Goal: Book appointment/travel/reservation

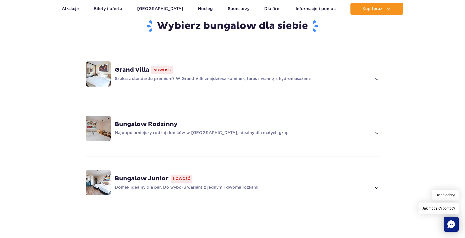
scroll to position [352, 0]
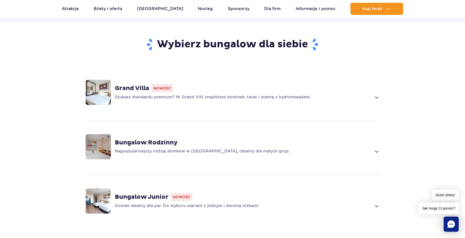
click at [375, 93] on div "Grand Villa Nowość Szukasz standardu premium? W Grand Villi znajdziesz kominek,…" at bounding box center [247, 92] width 265 height 16
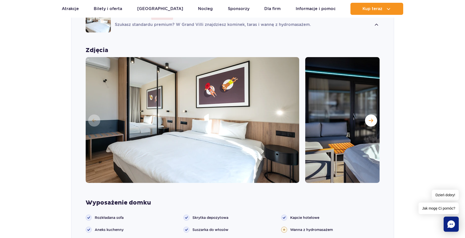
scroll to position [429, 0]
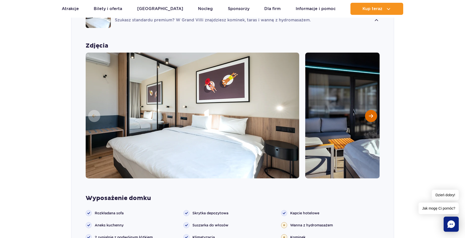
click at [370, 113] on button "Następny slajd" at bounding box center [371, 116] width 12 height 12
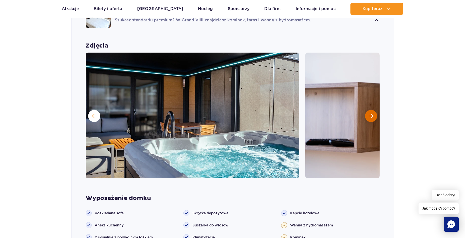
click at [370, 113] on button "Następny slajd" at bounding box center [371, 116] width 12 height 12
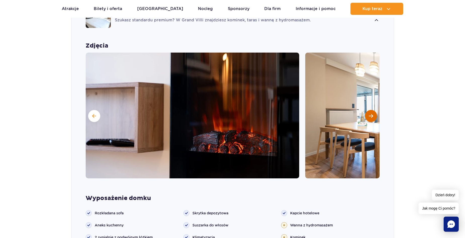
click at [370, 113] on button "Następny slajd" at bounding box center [371, 116] width 12 height 12
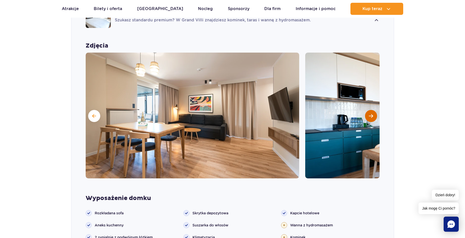
click at [370, 113] on button "Następny slajd" at bounding box center [371, 116] width 12 height 12
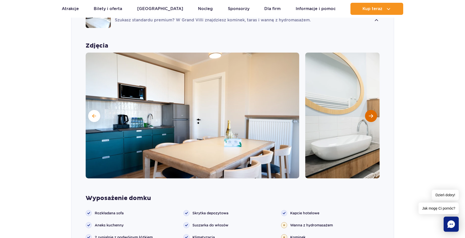
click at [370, 113] on button "Następny slajd" at bounding box center [371, 116] width 12 height 12
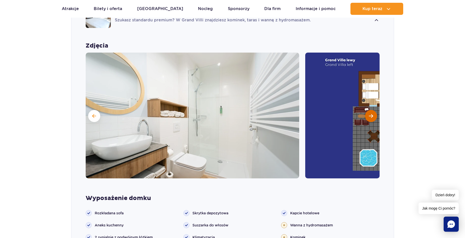
click at [370, 113] on button "Następny slajd" at bounding box center [371, 116] width 12 height 12
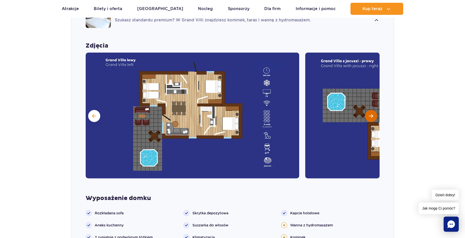
click at [370, 113] on button "Następny slajd" at bounding box center [371, 116] width 12 height 12
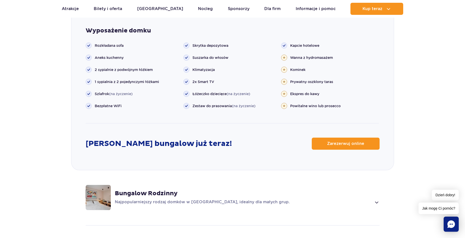
scroll to position [554, 0]
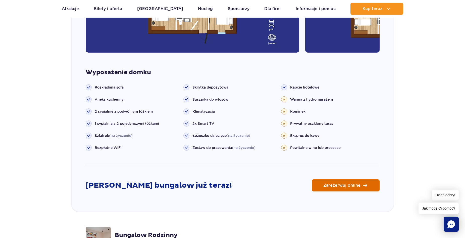
click at [358, 180] on link "Zarezerwuj online" at bounding box center [346, 185] width 68 height 12
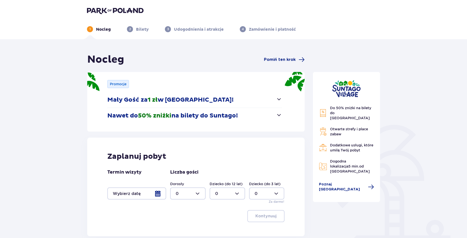
click at [161, 193] on div at bounding box center [136, 193] width 59 height 12
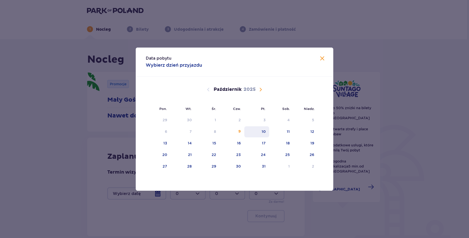
click at [265, 132] on div "10" at bounding box center [264, 131] width 4 height 5
click at [283, 131] on div "11" at bounding box center [281, 131] width 24 height 11
type input "10.10.25 - 11.10.25"
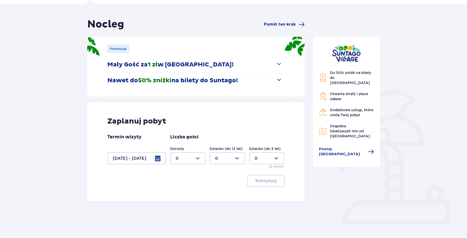
scroll to position [41, 0]
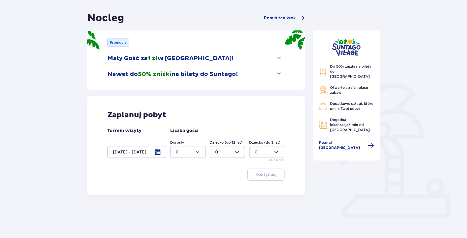
click at [195, 150] on div at bounding box center [187, 152] width 35 height 12
click at [176, 179] on p "1" at bounding box center [177, 178] width 2 height 6
type input "1"
click at [265, 174] on p "Kontynuuj" at bounding box center [265, 175] width 21 height 6
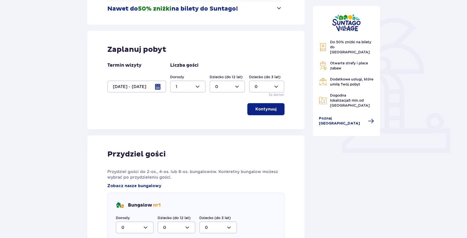
scroll to position [193, 0]
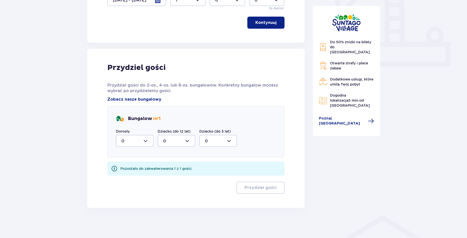
click at [143, 142] on div at bounding box center [135, 141] width 38 height 12
click at [140, 164] on div "1" at bounding box center [134, 167] width 27 height 6
type input "1"
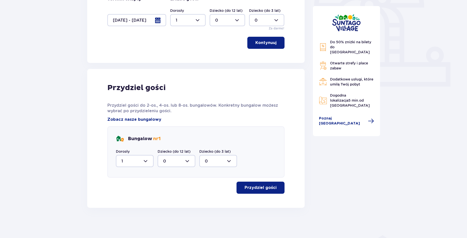
click at [261, 185] on p "Przydziel gości" at bounding box center [260, 188] width 32 height 6
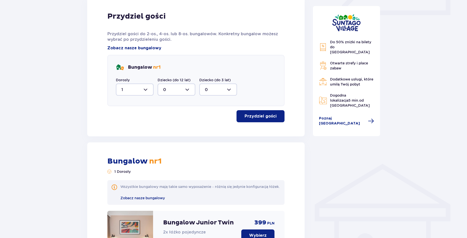
scroll to position [226, 0]
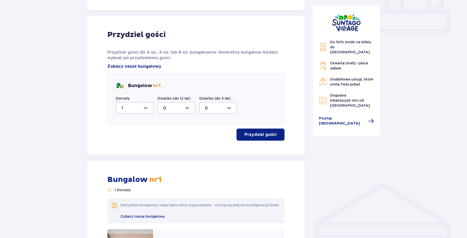
click at [132, 104] on div at bounding box center [135, 108] width 38 height 12
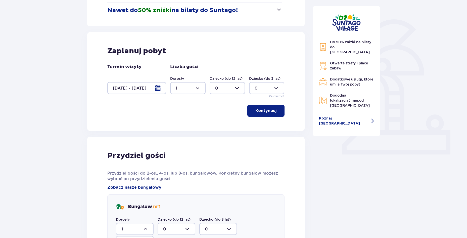
scroll to position [100, 0]
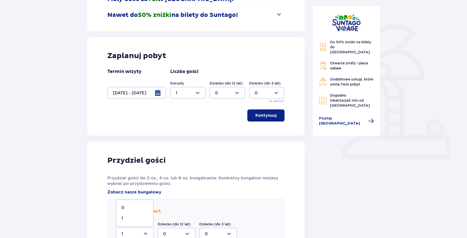
click at [189, 96] on div at bounding box center [187, 93] width 35 height 12
click at [179, 130] on div "2" at bounding box center [188, 129] width 24 height 6
type input "2"
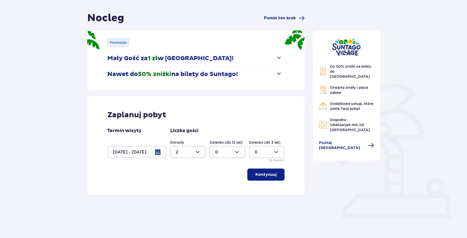
click at [272, 170] on button "Kontynuuj" at bounding box center [265, 174] width 37 height 12
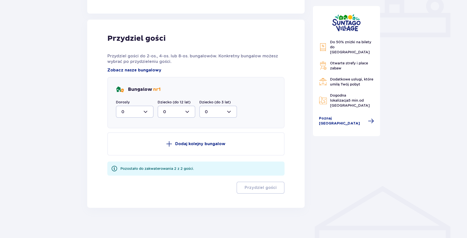
click at [138, 110] on div at bounding box center [135, 112] width 38 height 12
click at [128, 145] on div "2" at bounding box center [134, 148] width 27 height 6
type input "2"
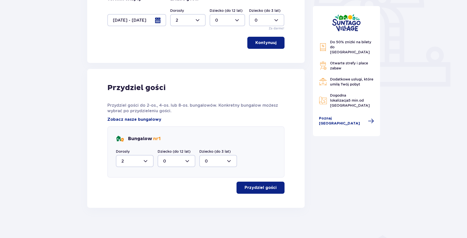
click at [257, 181] on div "Przydziel gości Przydziel gości do 2-os., 4-os. lub 8-os. bungalowów. Konkretny…" at bounding box center [195, 138] width 177 height 111
click at [261, 188] on p "Przydziel gości" at bounding box center [260, 188] width 32 height 6
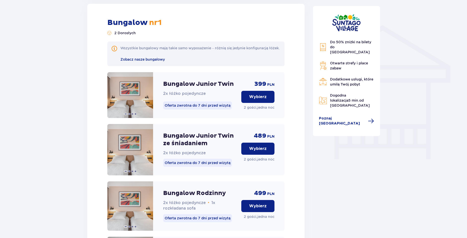
scroll to position [365, 0]
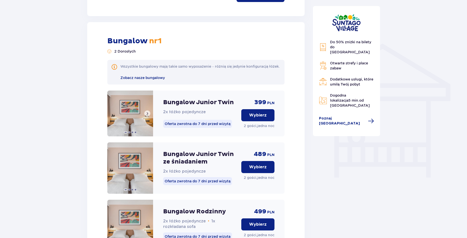
click at [146, 115] on span at bounding box center [147, 113] width 4 height 4
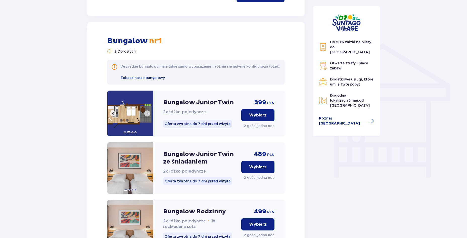
click at [148, 115] on span at bounding box center [147, 113] width 4 height 4
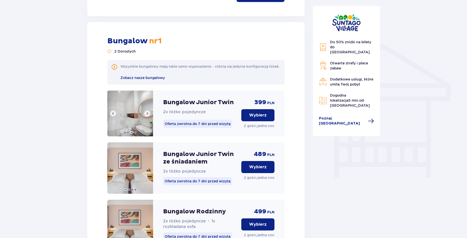
click at [148, 115] on span at bounding box center [147, 113] width 4 height 4
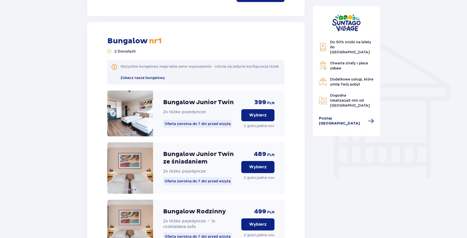
click at [148, 118] on img at bounding box center [130, 113] width 46 height 46
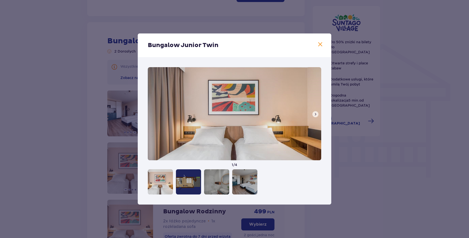
click at [367, 100] on div "Bungalow Junior Twin 1 / 4" at bounding box center [234, 119] width 469 height 238
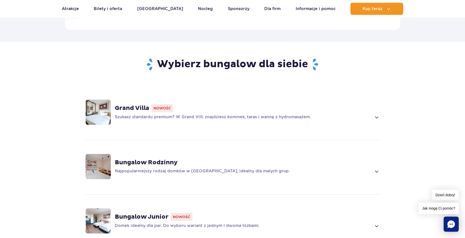
scroll to position [378, 0]
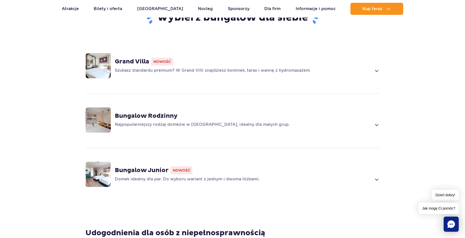
click at [378, 68] on span at bounding box center [377, 71] width 6 height 6
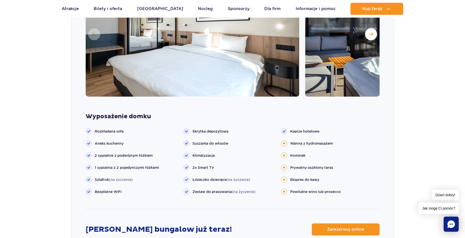
scroll to position [542, 0]
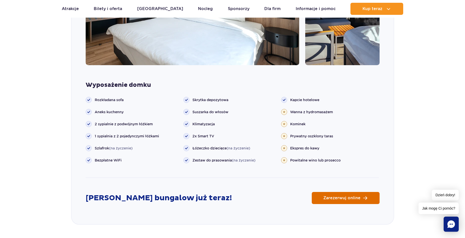
click at [363, 197] on link "Zarezerwuj online" at bounding box center [346, 198] width 68 height 12
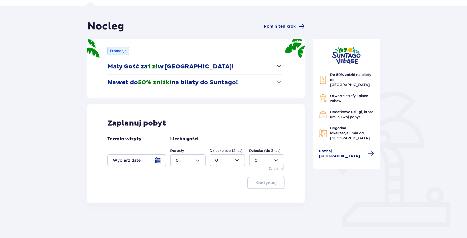
scroll to position [41, 0]
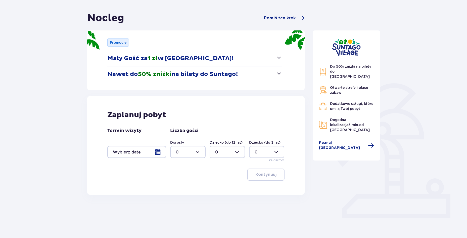
click at [187, 152] on div at bounding box center [187, 152] width 35 height 12
click at [182, 187] on div "2" at bounding box center [188, 188] width 24 height 6
type input "2"
click at [147, 150] on div at bounding box center [136, 152] width 59 height 12
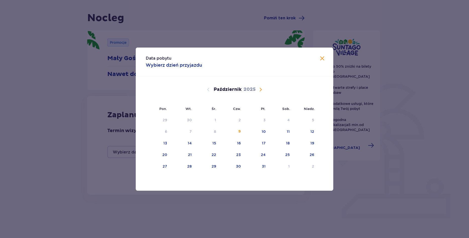
click at [258, 88] on span "Następny miesiąc" at bounding box center [261, 89] width 6 height 6
click at [260, 89] on span "Następny miesiąc" at bounding box center [261, 89] width 6 height 6
click at [207, 92] on span "Poprzedni miesiąc" at bounding box center [208, 89] width 6 height 6
click at [261, 90] on span "Następny miesiąc" at bounding box center [261, 89] width 6 height 6
click at [266, 142] on div "19" at bounding box center [256, 143] width 24 height 11
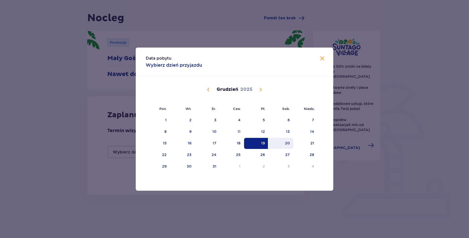
click at [287, 143] on div "20" at bounding box center [287, 142] width 5 height 5
type input "19.12.25 - 20.12.25"
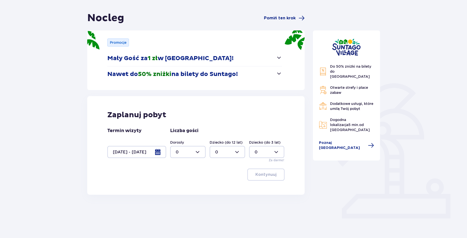
click at [190, 149] on div at bounding box center [187, 152] width 35 height 12
drag, startPoint x: 183, startPoint y: 185, endPoint x: 201, endPoint y: 185, distance: 17.9
click at [183, 186] on div "2" at bounding box center [188, 188] width 24 height 6
type input "2"
click at [267, 173] on p "Kontynuuj" at bounding box center [265, 175] width 21 height 6
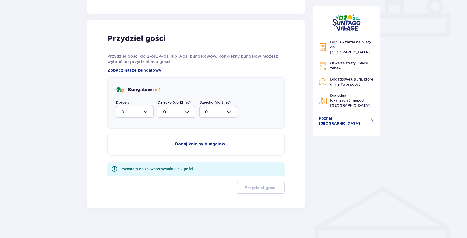
scroll to position [222, 0]
click at [143, 116] on div at bounding box center [135, 112] width 38 height 12
click at [131, 146] on div "2" at bounding box center [134, 148] width 27 height 6
type input "2"
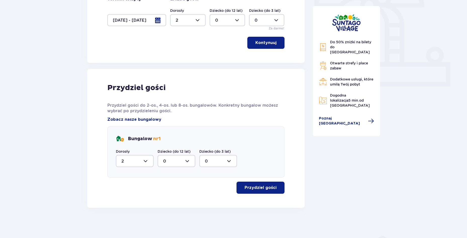
scroll to position [173, 0]
click at [262, 187] on p "Przydziel gości" at bounding box center [260, 188] width 32 height 6
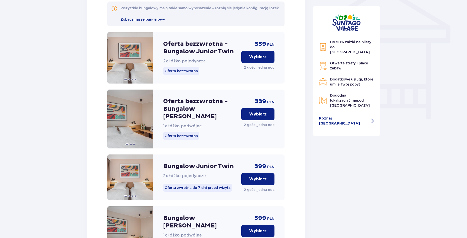
scroll to position [431, 0]
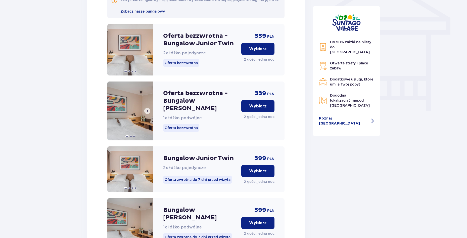
click at [147, 114] on button at bounding box center [147, 111] width 6 height 6
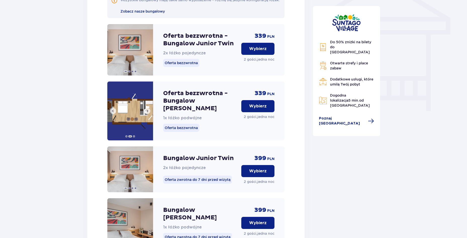
click at [145, 112] on span at bounding box center [147, 111] width 4 height 4
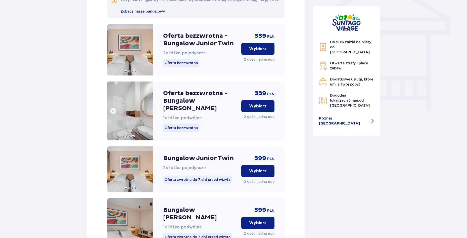
click at [112, 111] on span at bounding box center [113, 111] width 4 height 4
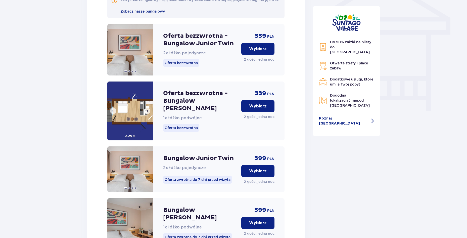
click at [112, 101] on img at bounding box center [130, 110] width 46 height 59
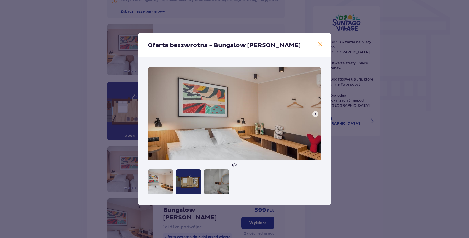
click at [193, 179] on div at bounding box center [188, 181] width 25 height 25
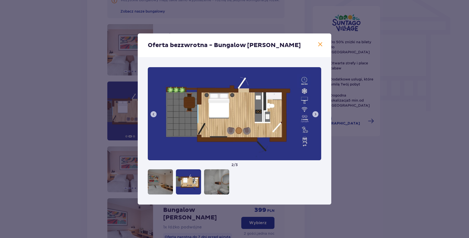
click at [320, 42] on span at bounding box center [320, 44] width 6 height 6
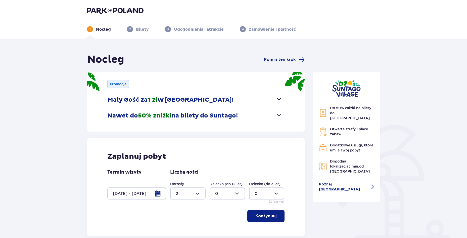
click at [144, 29] on p "Bilety" at bounding box center [142, 30] width 13 height 6
